Goal: Answer question/provide support

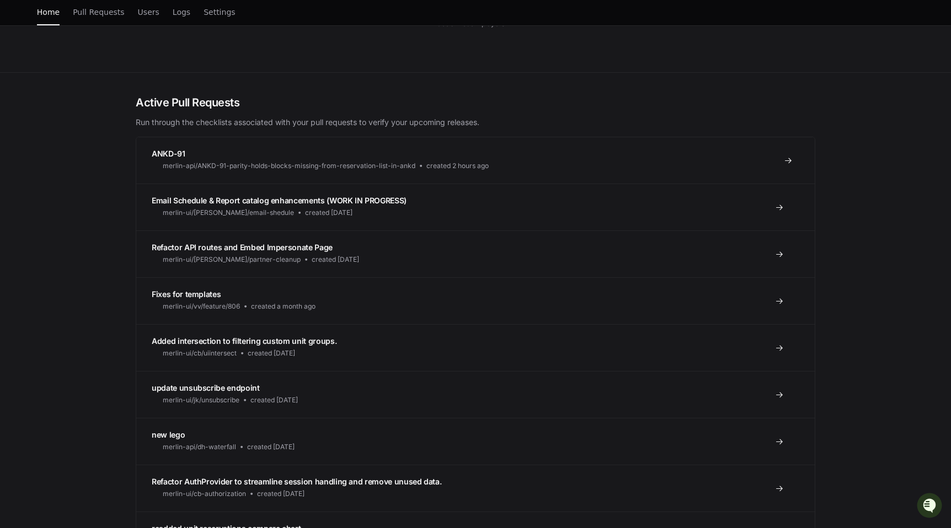
scroll to position [199, 0]
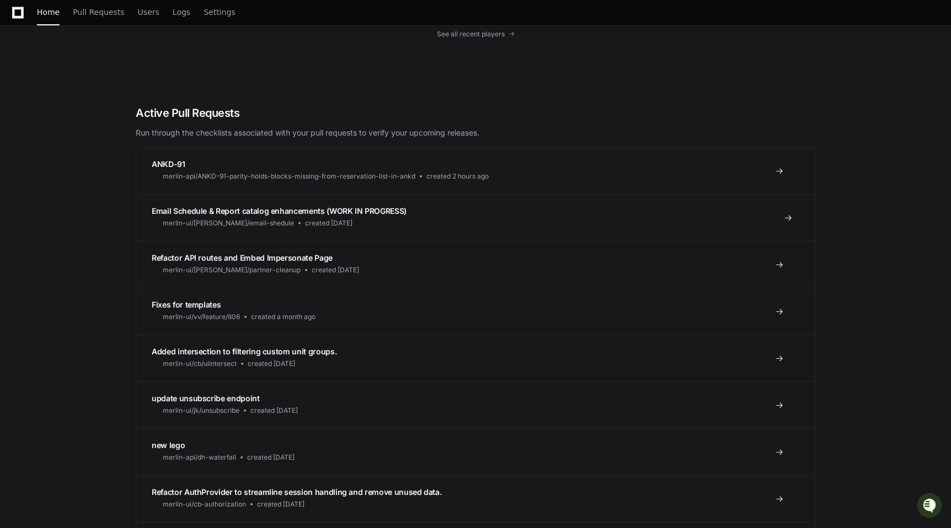
click at [288, 234] on link "Email Schedule & Report catalog enhancements (WORK IN PROGRESS) merlin-ui/cruz/…" at bounding box center [475, 217] width 678 height 47
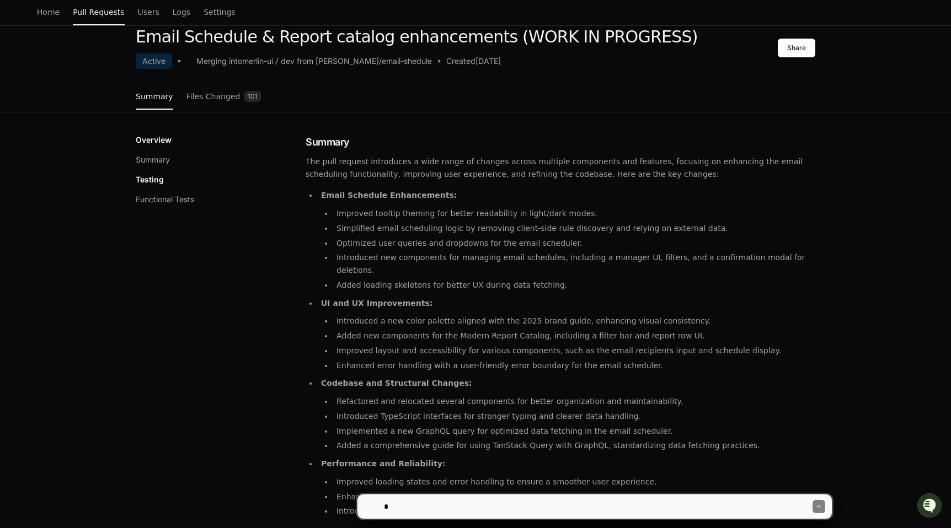
scroll to position [56, 0]
click at [209, 103] on link "Files Changed 101" at bounding box center [223, 98] width 75 height 30
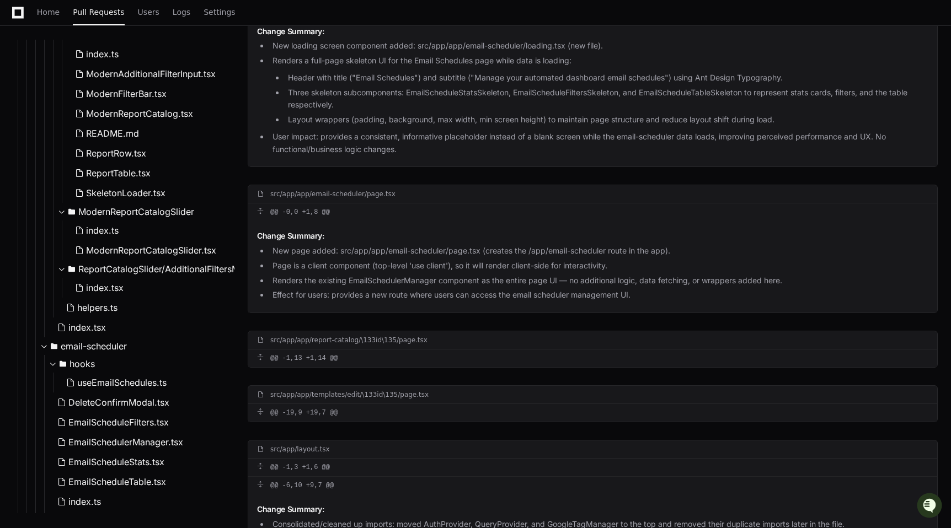
scroll to position [2443, 0]
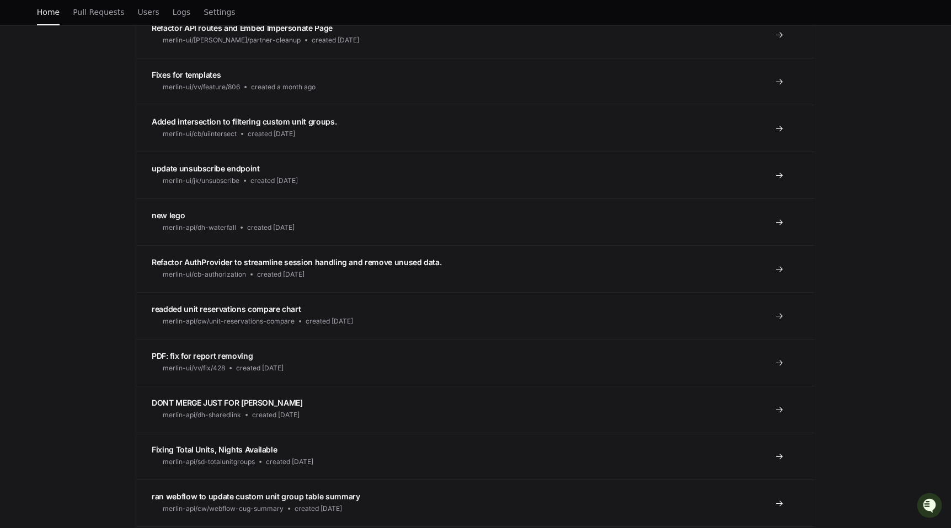
scroll to position [422, 0]
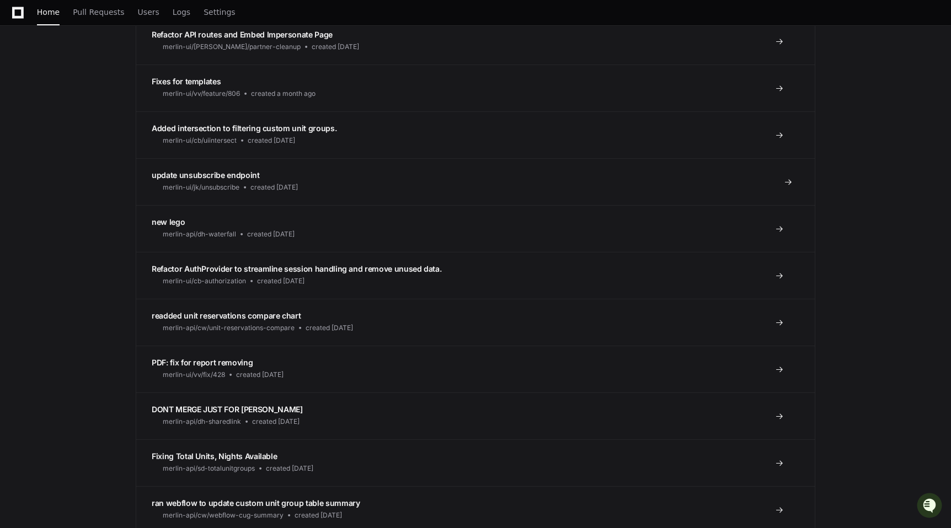
click at [394, 185] on link "update unsubscribe endpoint merlin-ui/jk/unsubscribe created 2 months ago" at bounding box center [475, 181] width 678 height 47
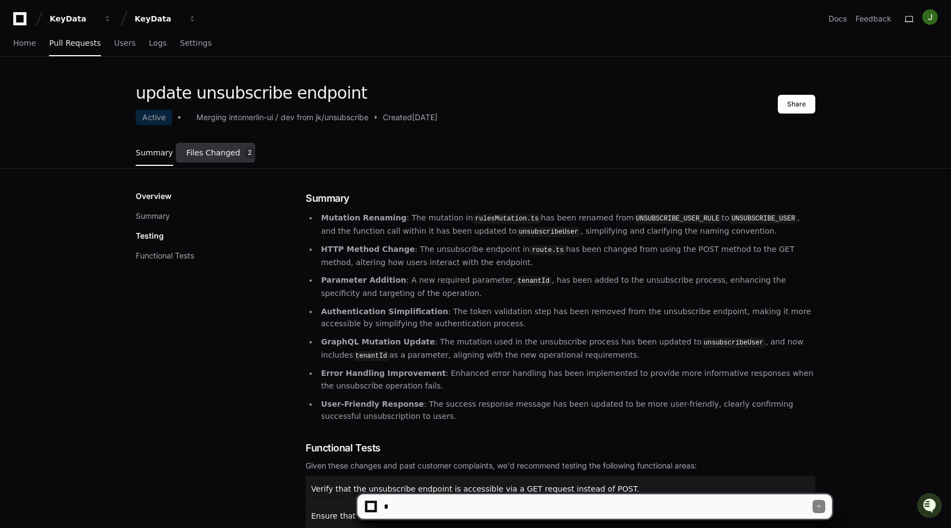
click at [219, 156] on span "Files Changed" at bounding box center [213, 152] width 54 height 7
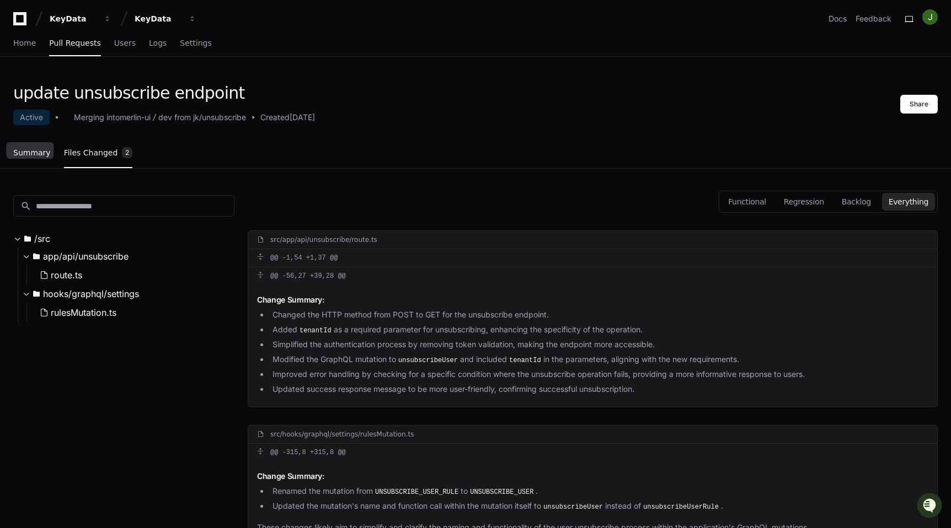
click at [37, 155] on span "Summary" at bounding box center [31, 152] width 37 height 7
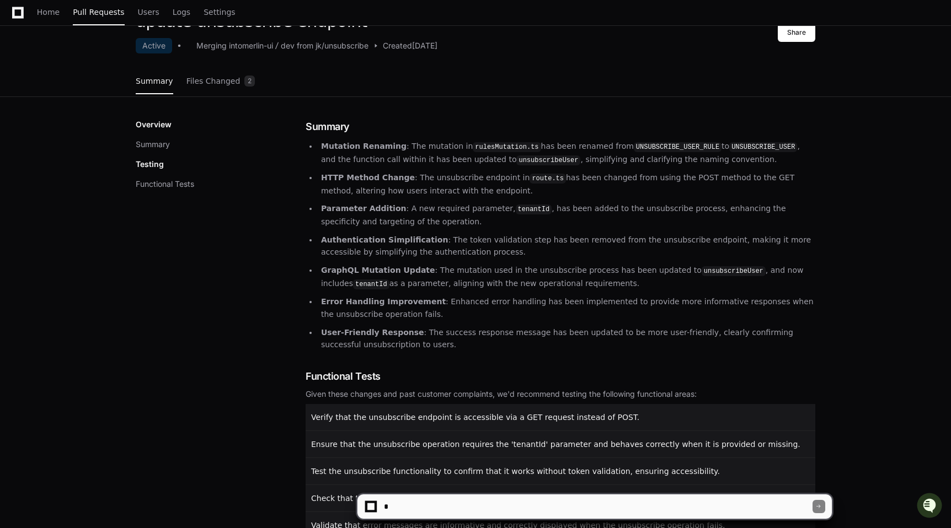
scroll to position [54, 0]
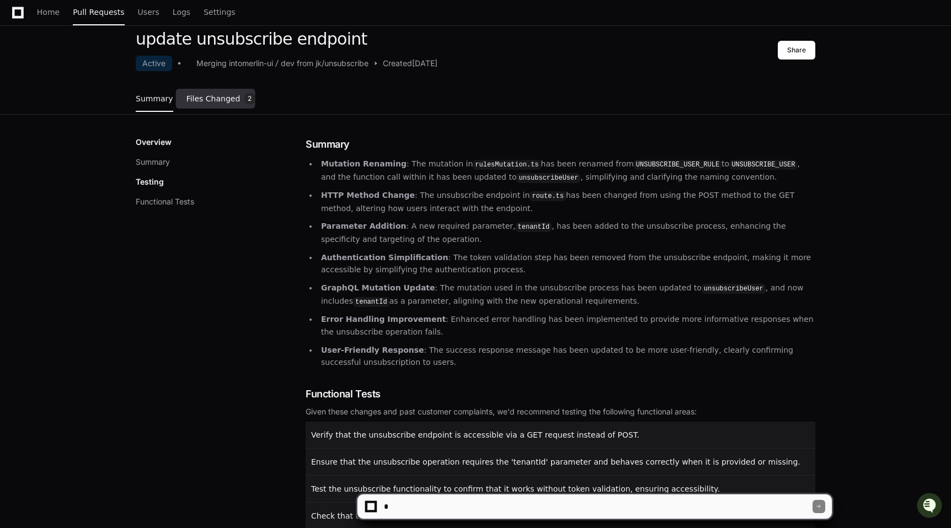
click at [203, 105] on link "Files Changed 2" at bounding box center [220, 99] width 69 height 30
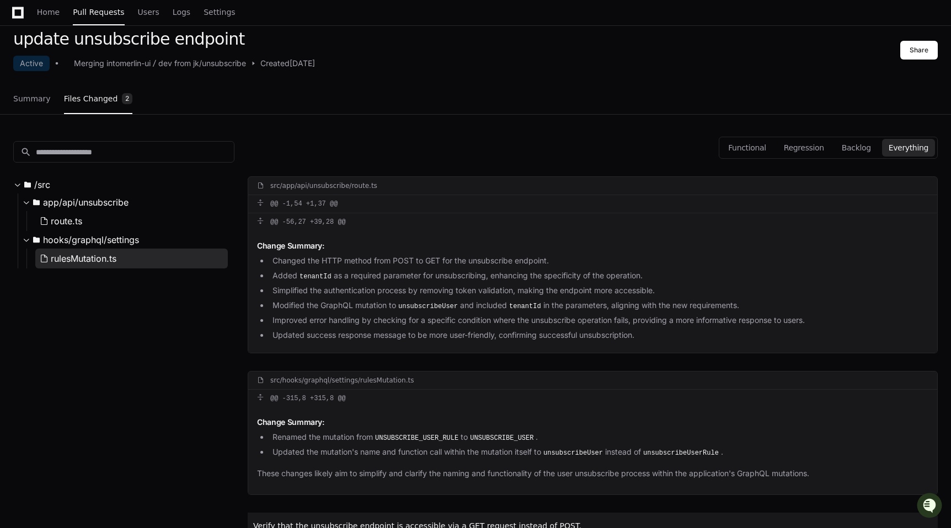
click at [133, 255] on button "rulesMutation.ts" at bounding box center [131, 259] width 192 height 20
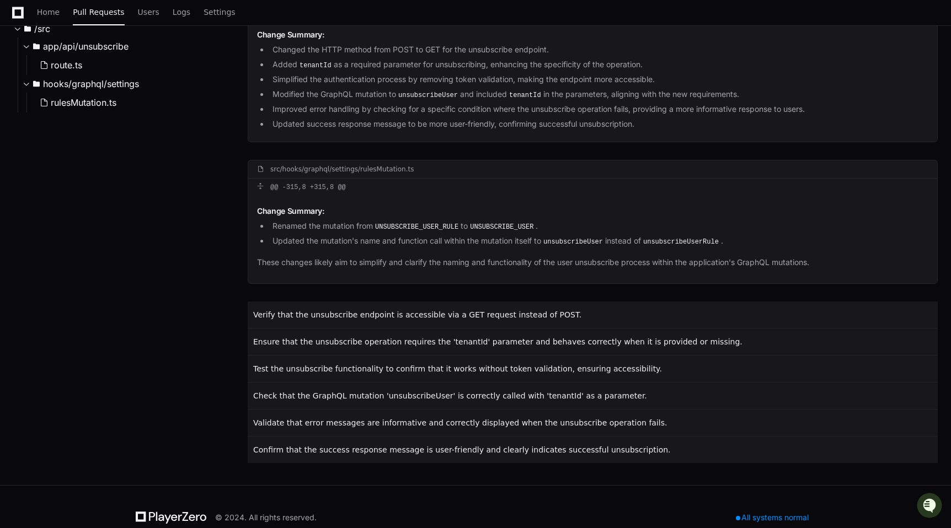
scroll to position [285, 0]
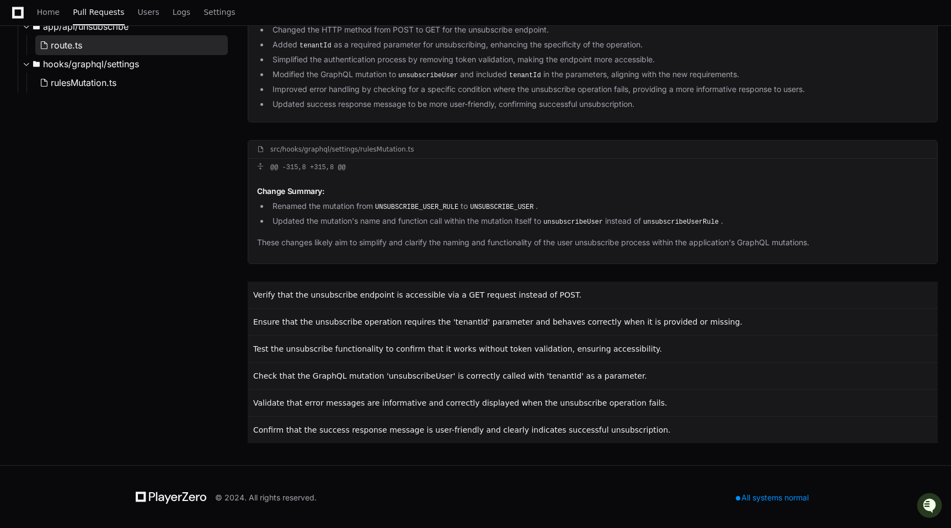
click at [139, 44] on button "route.ts" at bounding box center [131, 45] width 192 height 20
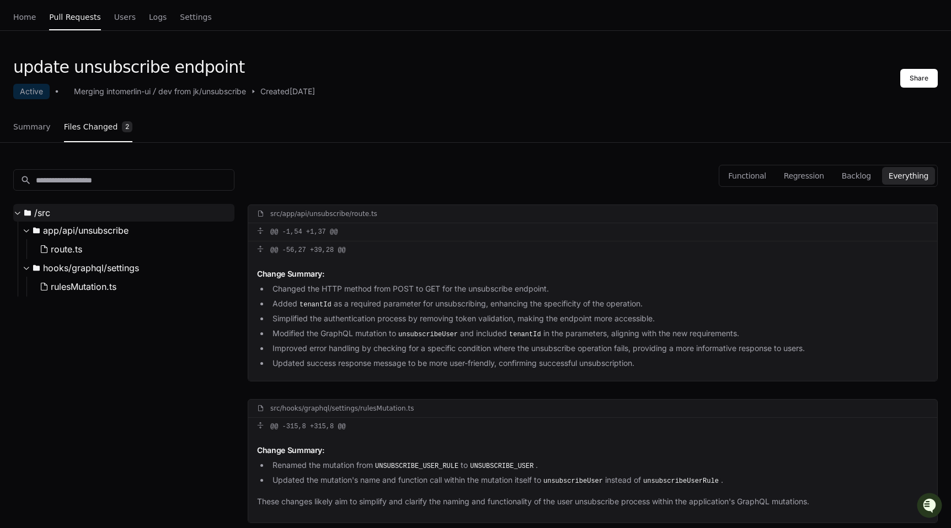
scroll to position [19, 0]
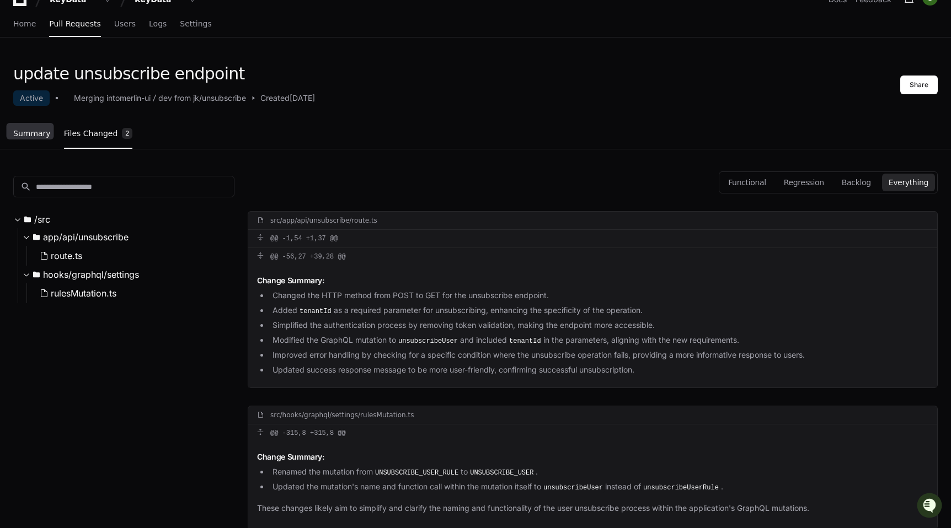
click at [23, 130] on span "Summary" at bounding box center [31, 133] width 37 height 7
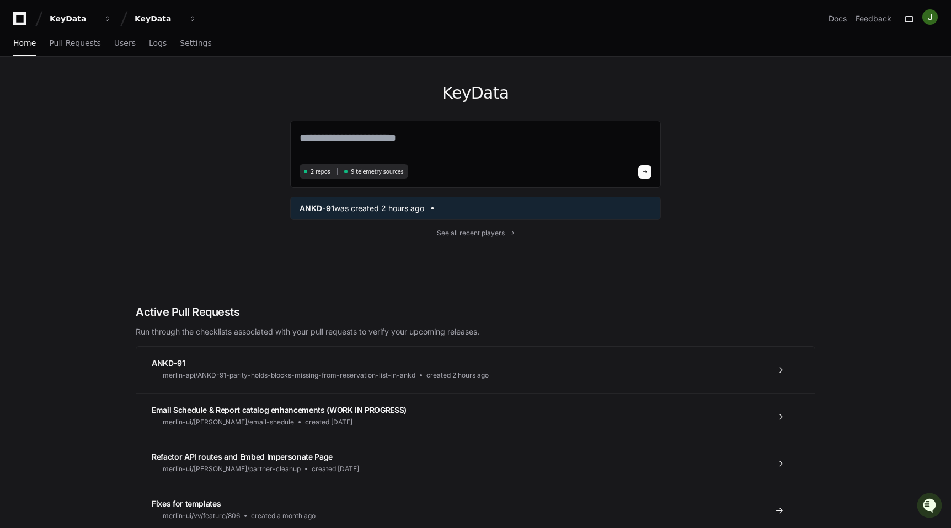
click at [362, 209] on span "was created 2 hours ago" at bounding box center [379, 208] width 90 height 11
click at [79, 42] on span "Pull Requests" at bounding box center [74, 43] width 51 height 7
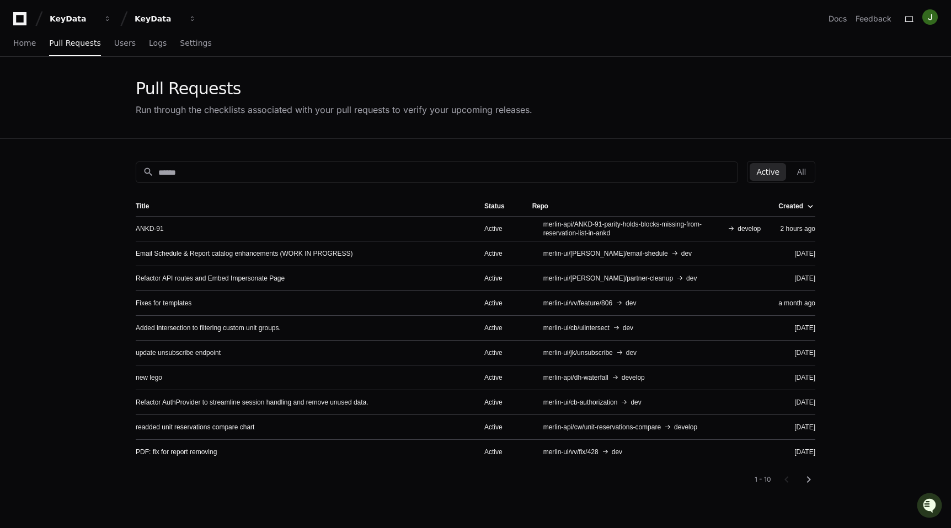
click at [790, 169] on div "Active All" at bounding box center [781, 172] width 68 height 22
click at [801, 172] on button "All" at bounding box center [801, 172] width 22 height 18
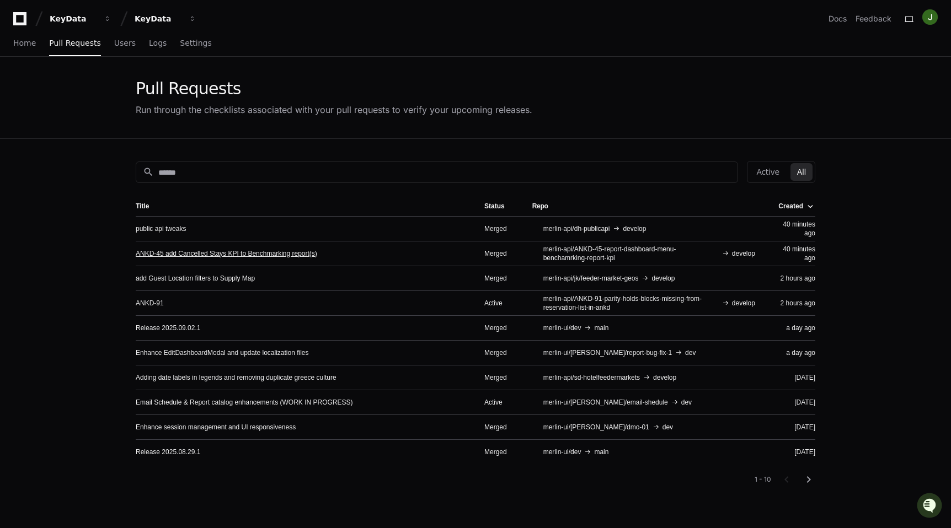
click at [302, 256] on link "ANKD-45 add Cancelled Stays KPI to Benchmarking report(s)" at bounding box center [226, 253] width 181 height 9
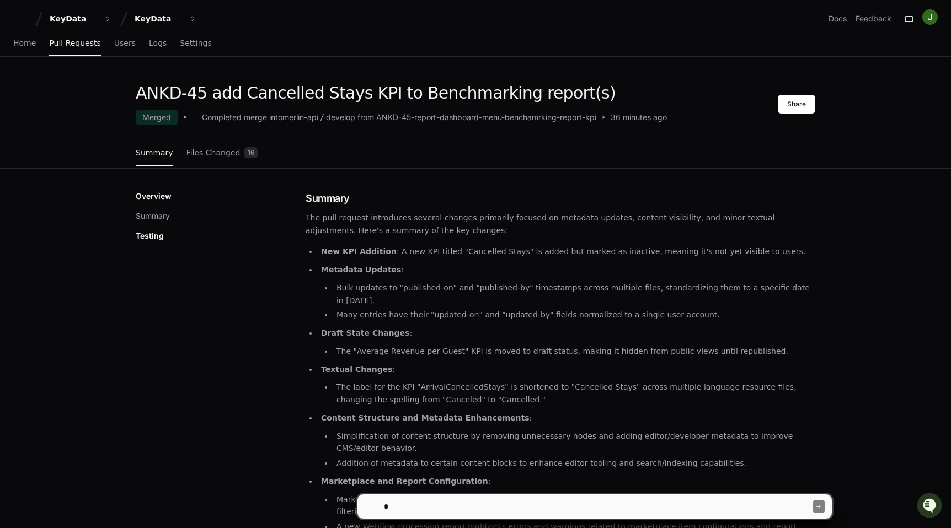
scroll to position [40, 0]
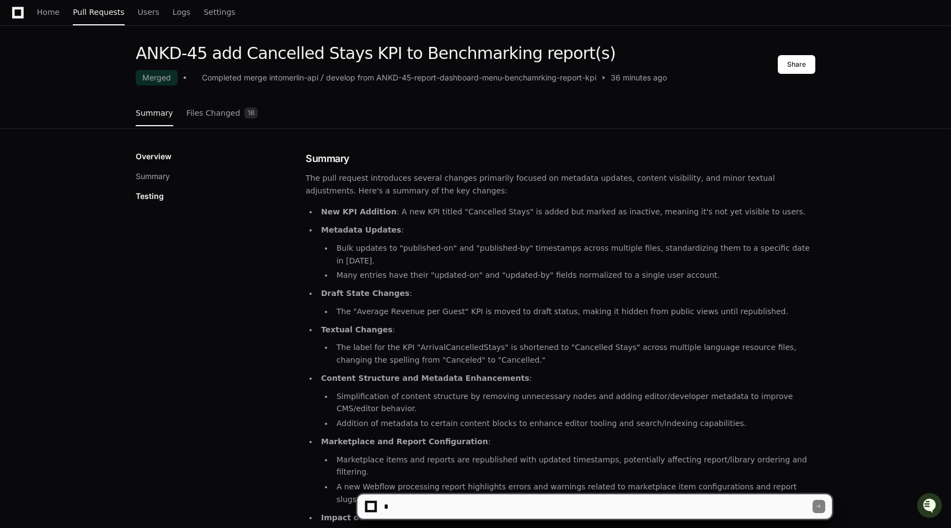
drag, startPoint x: 322, startPoint y: 214, endPoint x: 409, endPoint y: 346, distance: 157.7
click at [409, 346] on ul "New KPI Addition : A new KPI titled "Cancelled Stays" is added but marked as in…" at bounding box center [559, 395] width 509 height 378
click at [409, 346] on li "The label for the KPI "ArrivalCancelledStays" is shortened to "Cancelled Stays"…" at bounding box center [574, 353] width 482 height 25
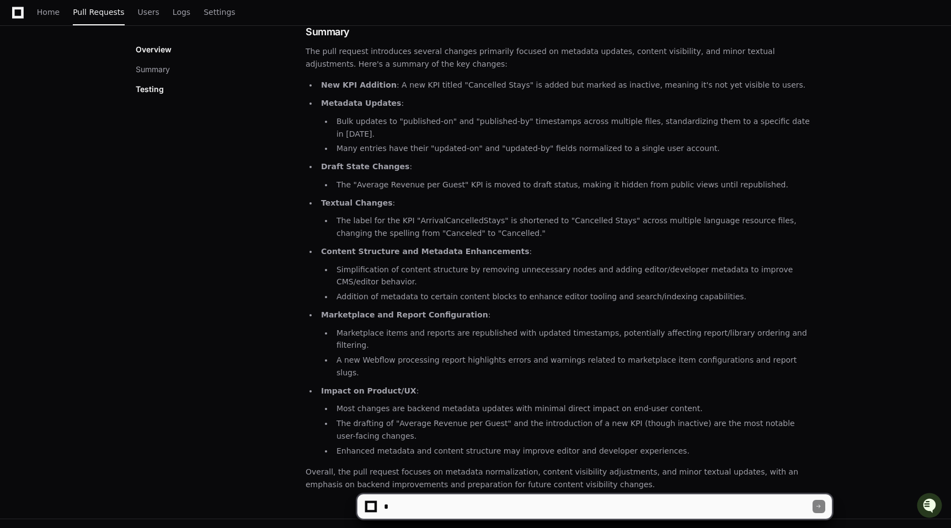
scroll to position [194, 0]
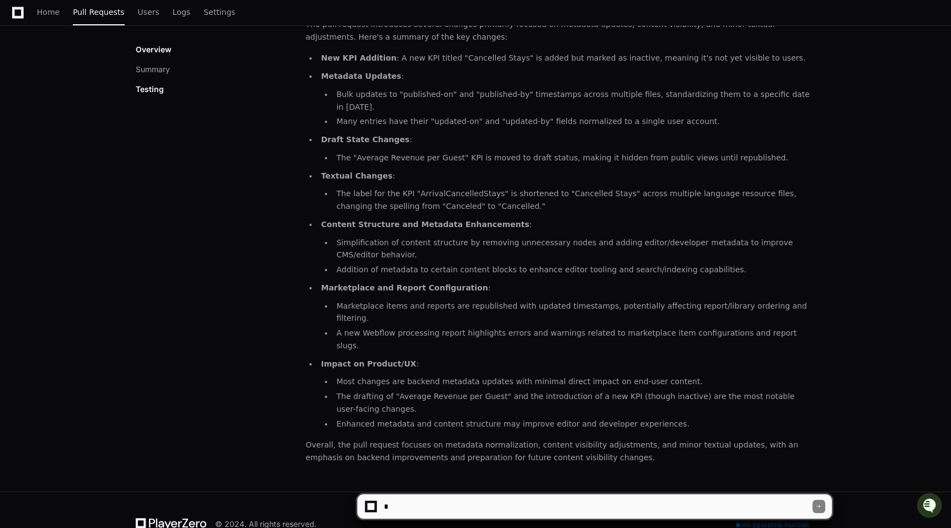
click at [404, 509] on textarea at bounding box center [597, 507] width 431 height 24
click at [519, 507] on textarea at bounding box center [597, 507] width 431 height 24
click at [646, 506] on textarea at bounding box center [597, 507] width 431 height 24
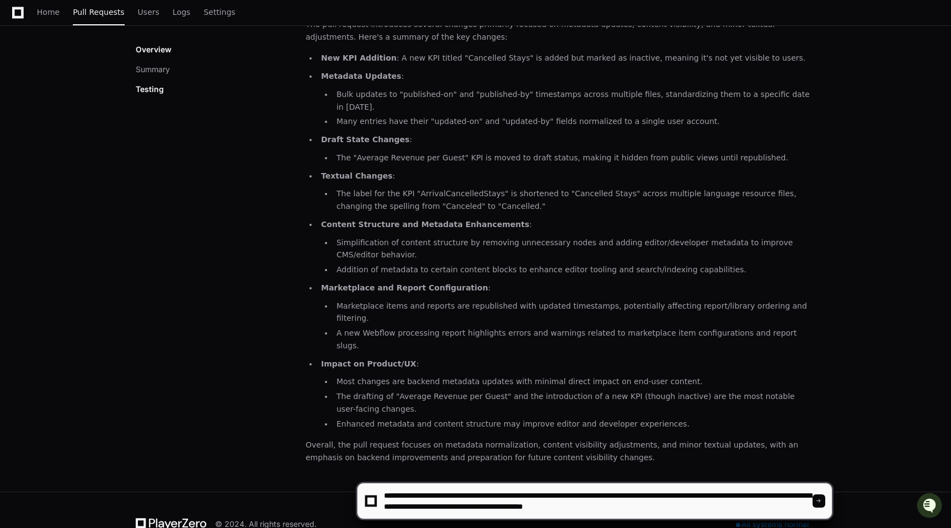
type textarea "**********"
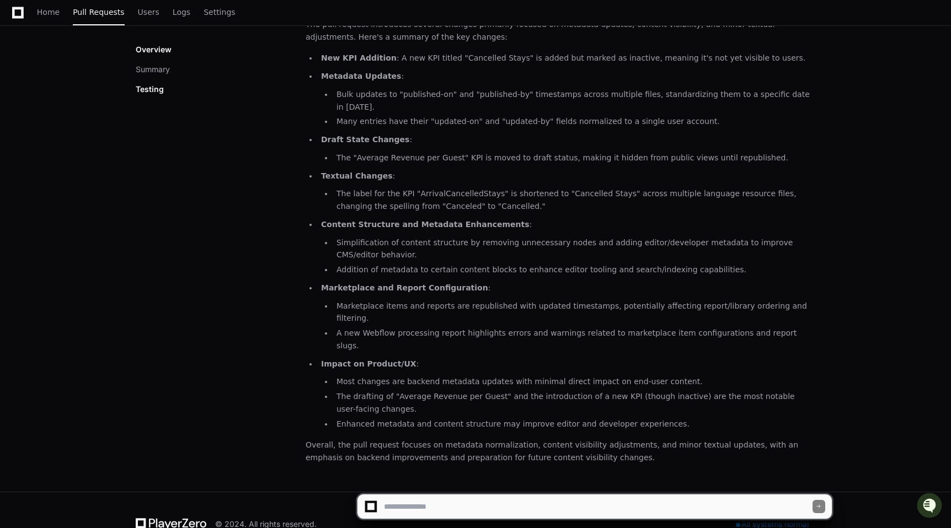
scroll to position [0, 0]
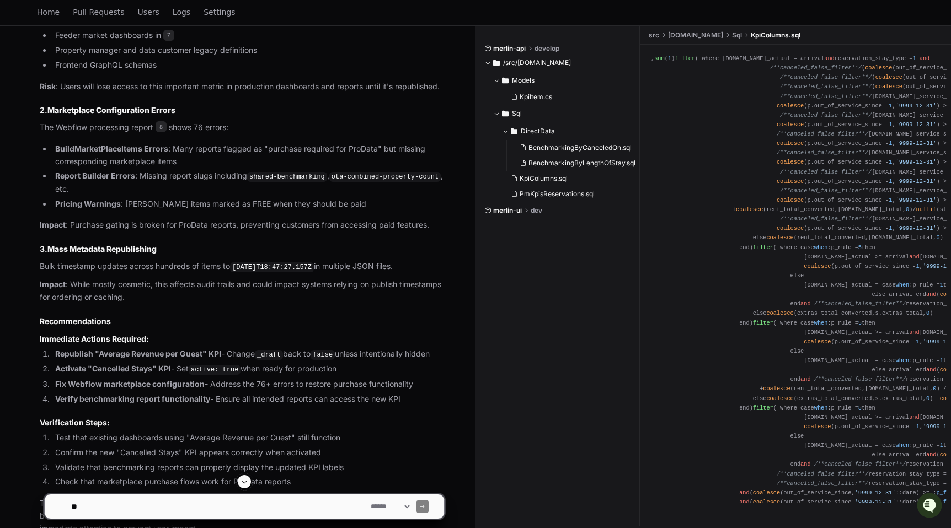
scroll to position [1161, 0]
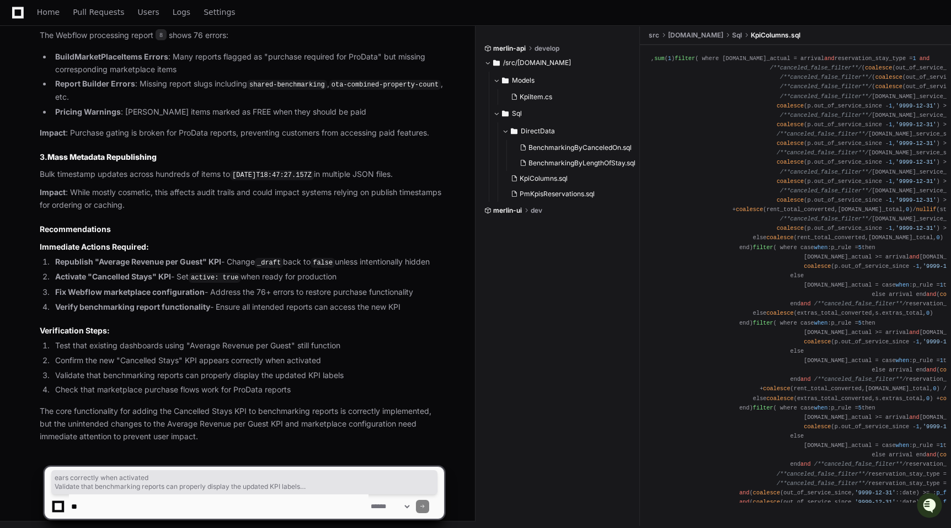
drag, startPoint x: 238, startPoint y: 398, endPoint x: 214, endPoint y: 356, distance: 48.6
click at [214, 356] on article "Based on my comprehensive analysis of pull request 1 , I can confirm the intend…" at bounding box center [242, 18] width 404 height 850
click at [214, 356] on li "Confirm the new "Cancelled Stays" KPI appears correctly when activated" at bounding box center [248, 361] width 392 height 13
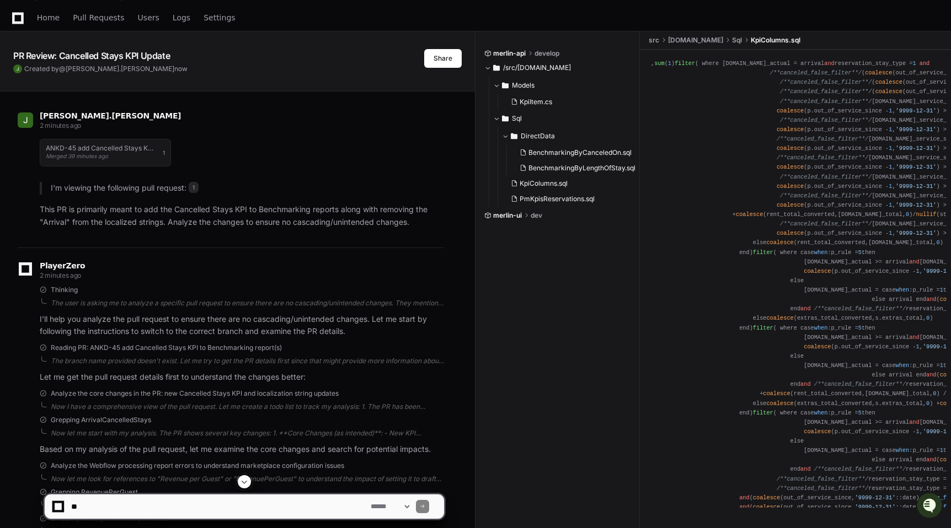
scroll to position [0, 0]
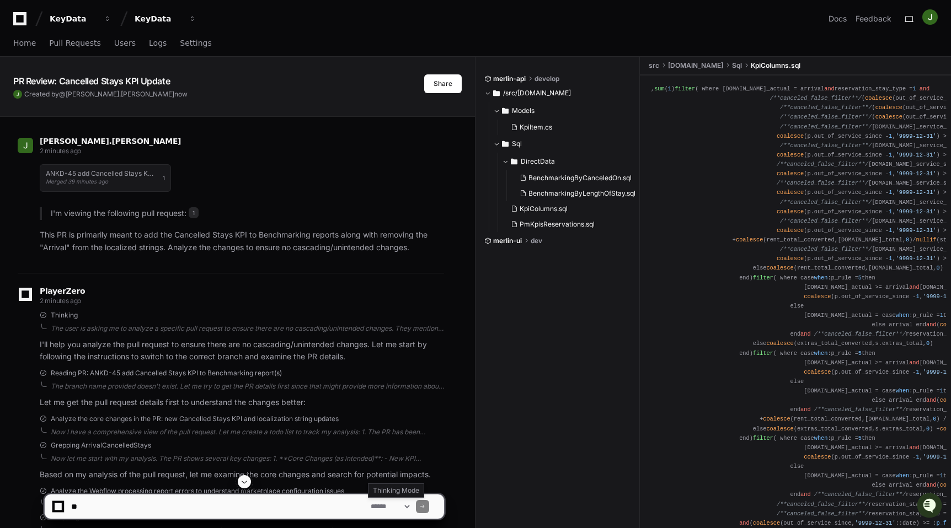
click at [387, 507] on select "**********" at bounding box center [389, 507] width 43 height 8
